Goal: Transaction & Acquisition: Book appointment/travel/reservation

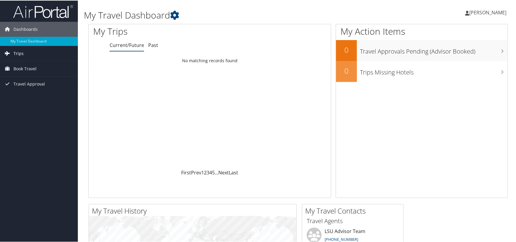
click at [22, 50] on span "Trips" at bounding box center [18, 53] width 10 height 15
click at [19, 96] on span "Book Travel" at bounding box center [24, 95] width 23 height 15
click at [21, 129] on span "Travel Approval" at bounding box center [28, 128] width 31 height 15
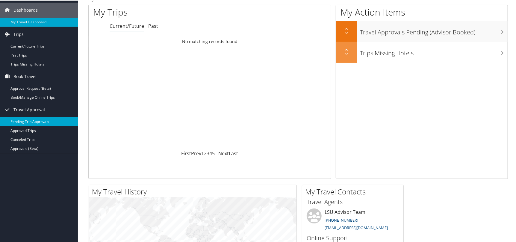
scroll to position [30, 0]
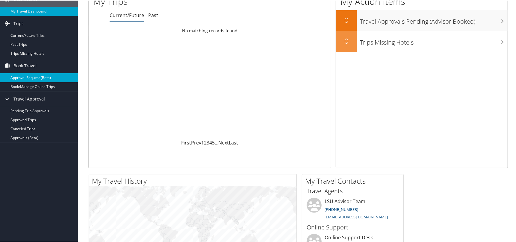
click at [29, 76] on link "Approval Request (Beta)" at bounding box center [39, 77] width 78 height 9
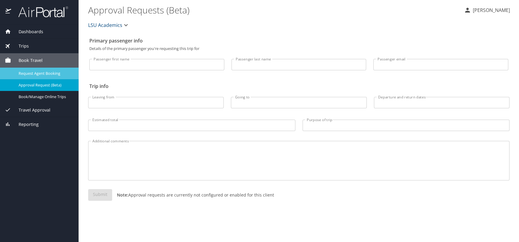
click at [32, 74] on span "Request Agent Booking" at bounding box center [45, 74] width 53 height 6
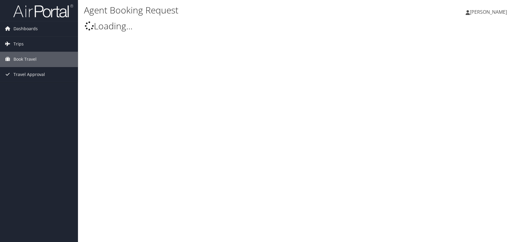
select select "Statelauniv@CBTravel.com"
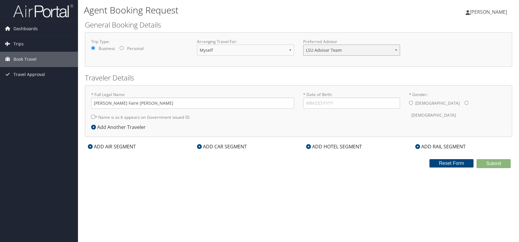
click at [362, 50] on select "LSU Advisor Team" at bounding box center [351, 50] width 97 height 11
click at [316, 100] on input "* Date of Birth: Invalid Date" at bounding box center [351, 103] width 97 height 11
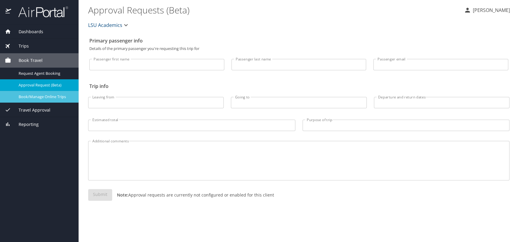
click at [32, 97] on span "Book/Manage Online Trips" at bounding box center [45, 97] width 53 height 6
